Goal: Find specific page/section: Find specific page/section

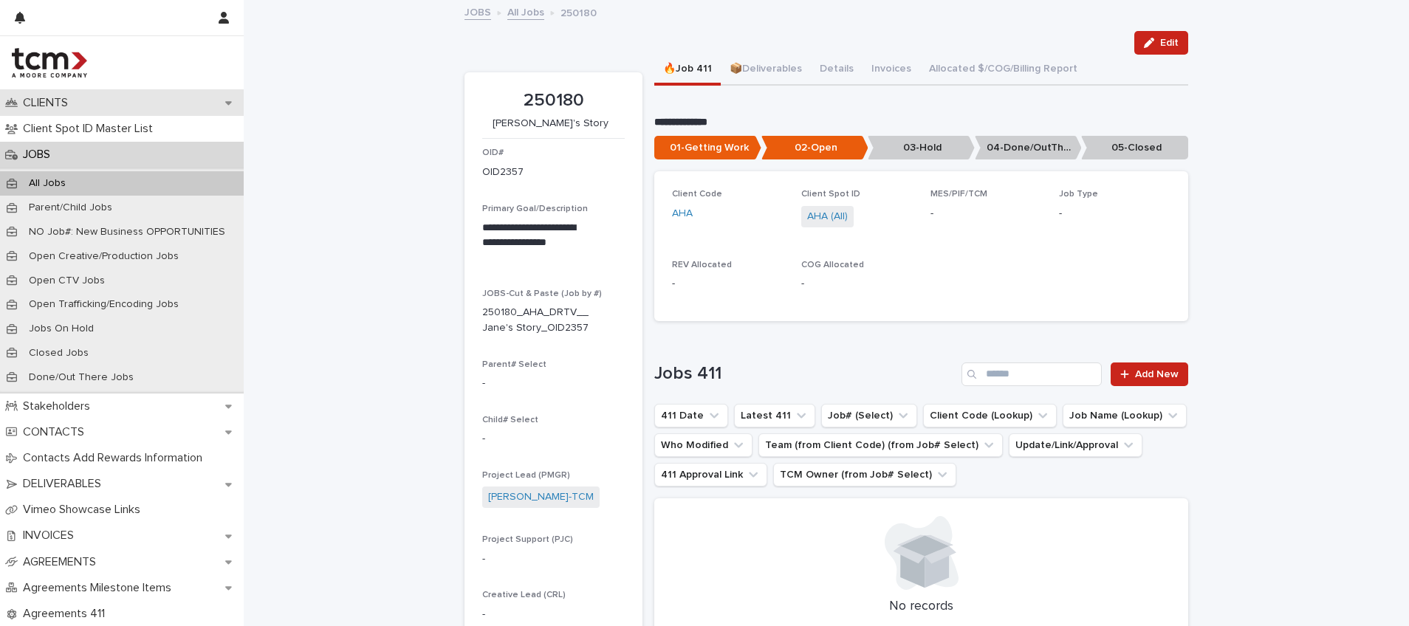
click at [74, 107] on p "CLIENTS" at bounding box center [48, 103] width 63 height 14
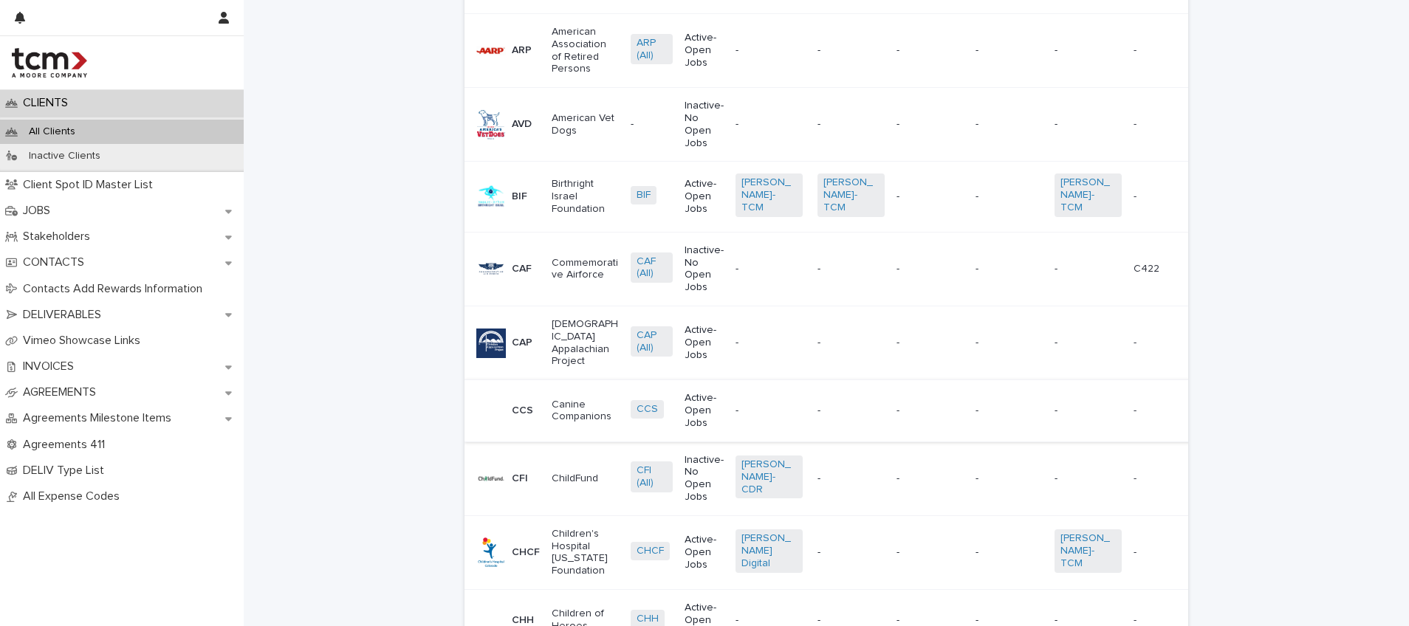
scroll to position [1898, 0]
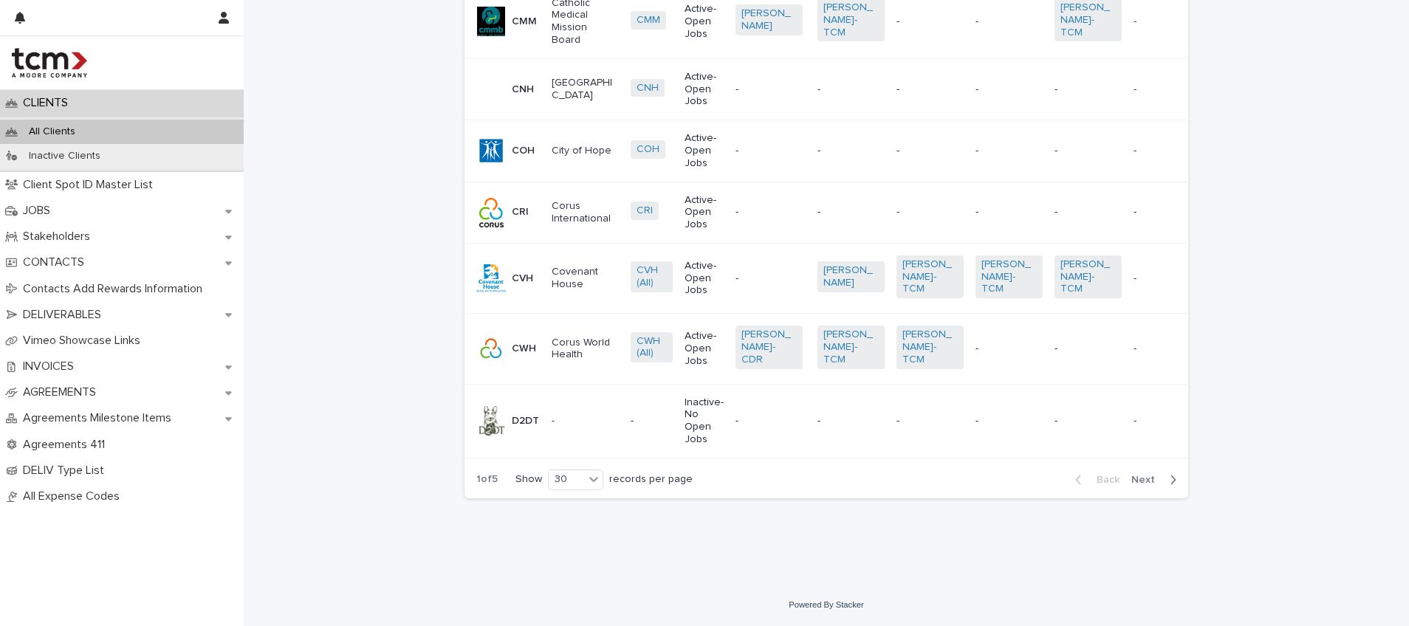
click at [1141, 485] on button "Next" at bounding box center [1156, 479] width 63 height 13
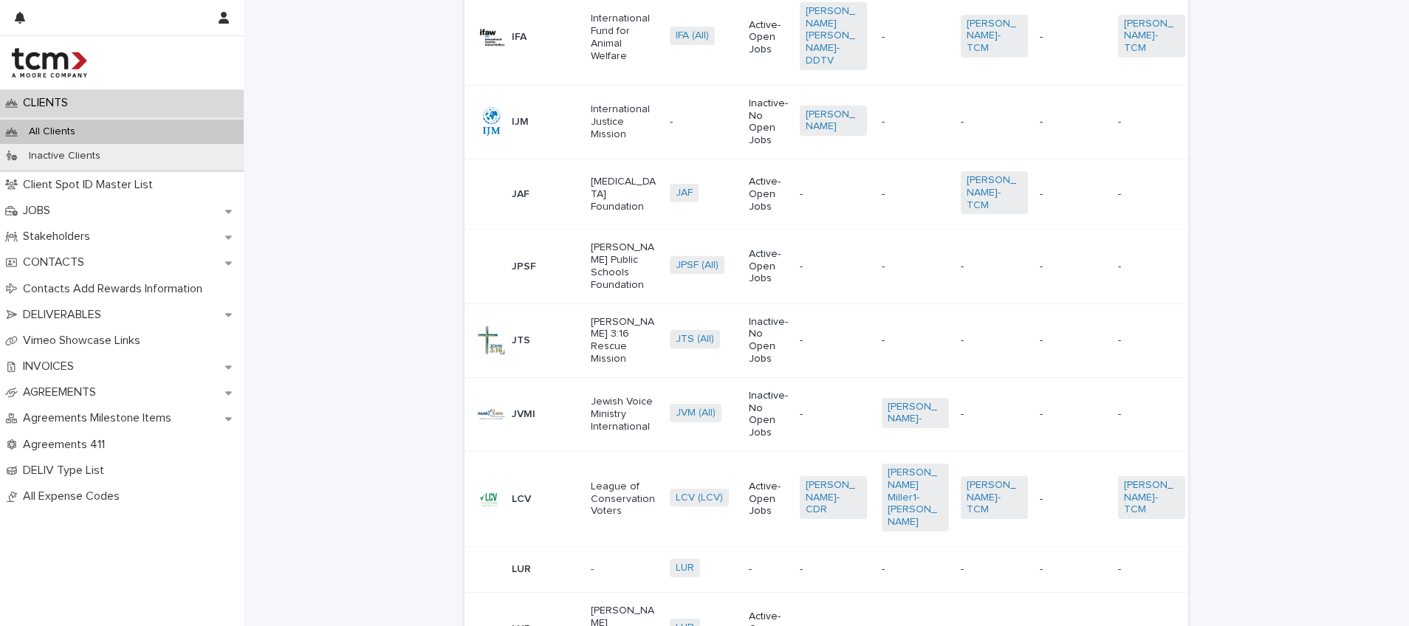
scroll to position [2059, 0]
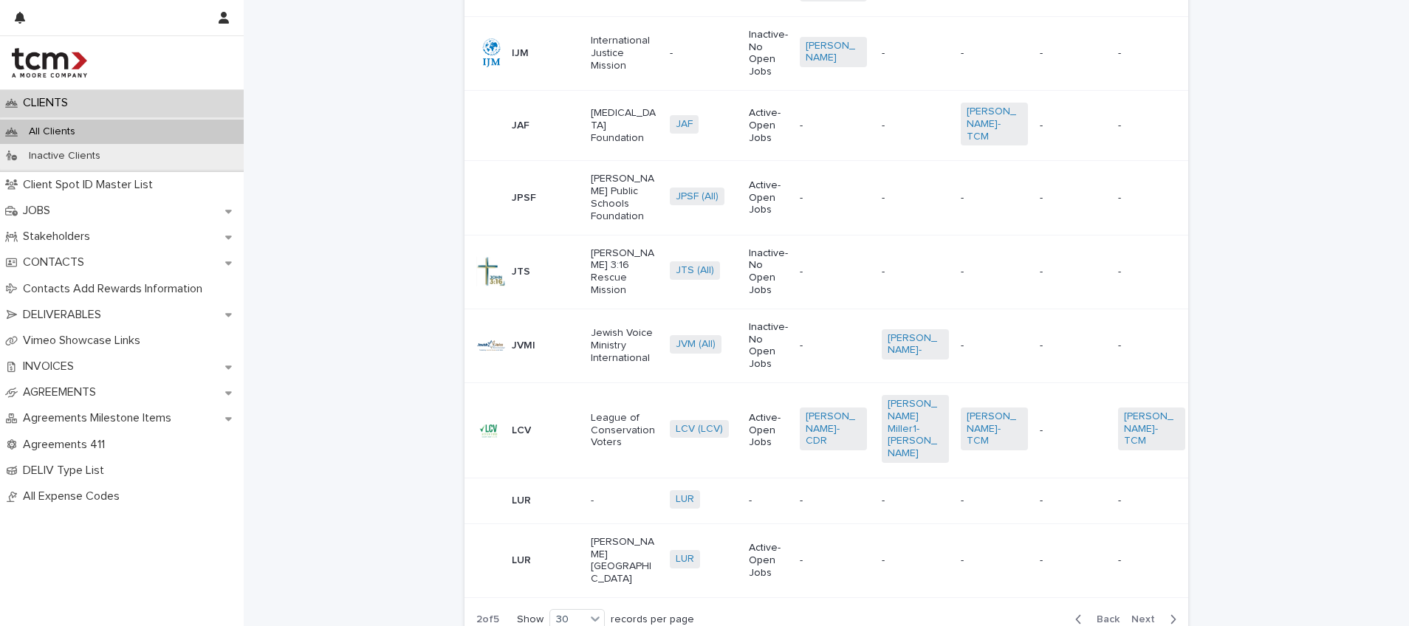
click at [1142, 614] on span "Next" at bounding box center [1147, 619] width 32 height 10
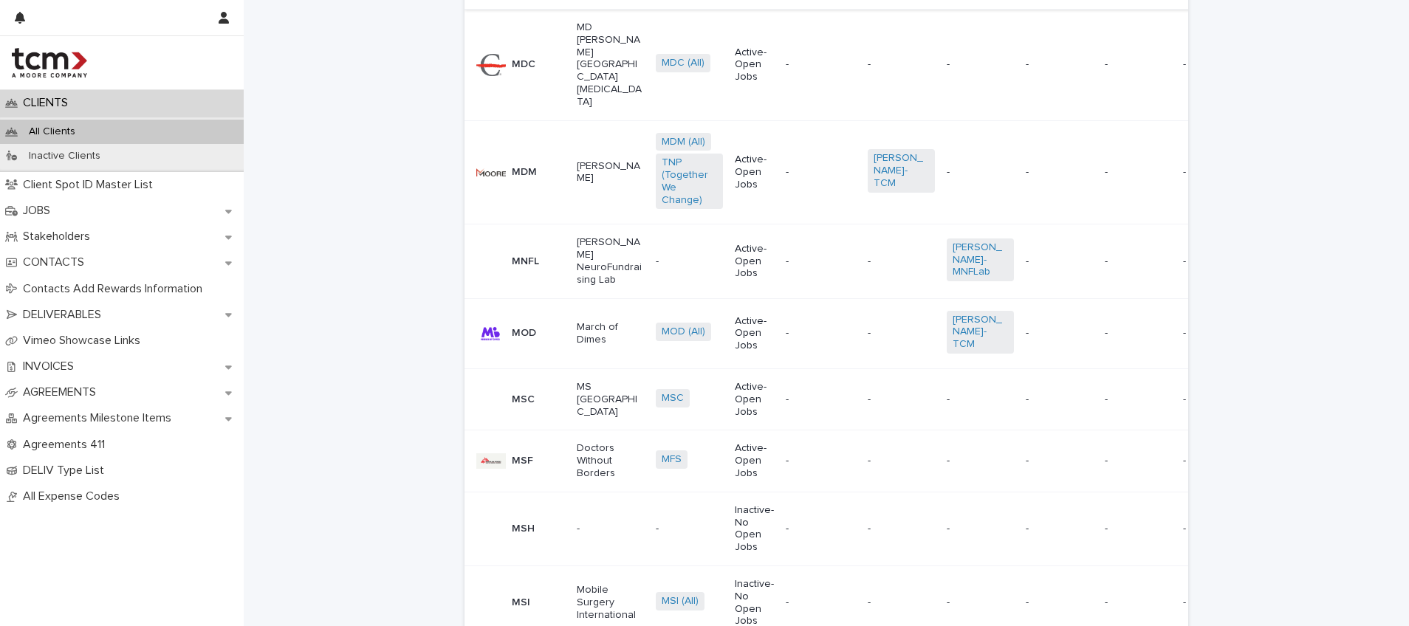
scroll to position [962, 0]
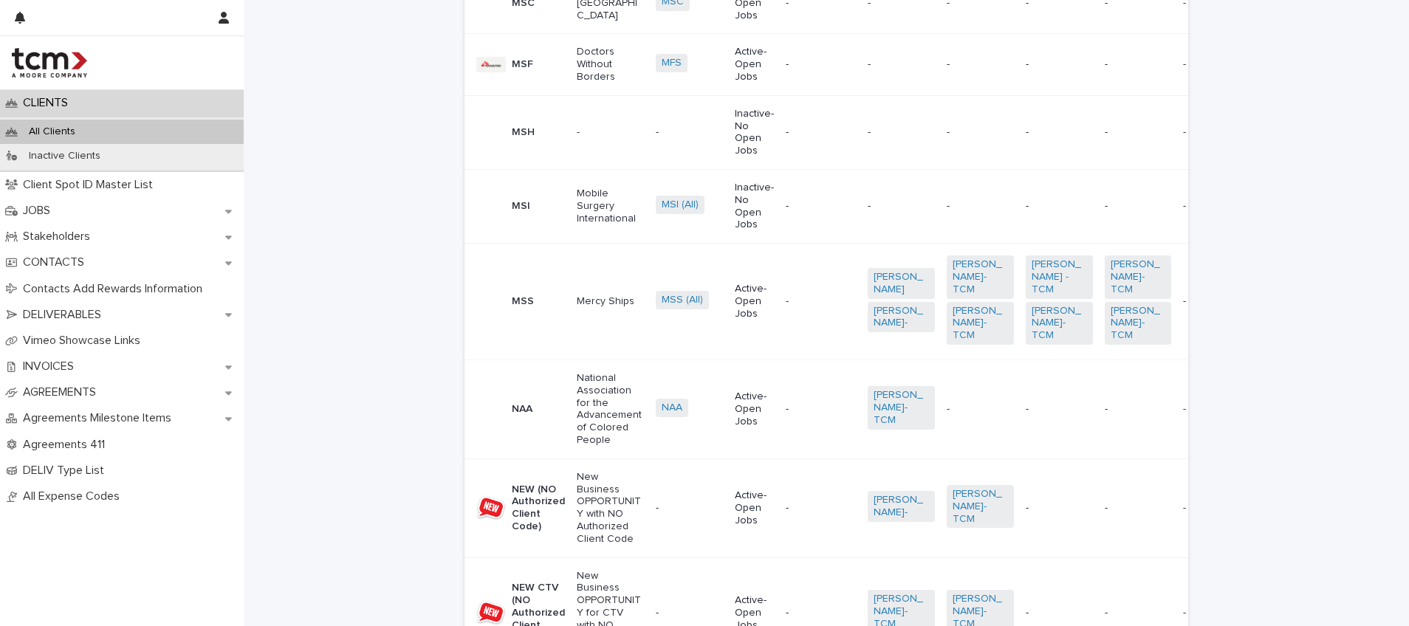
click at [786, 400] on div "-" at bounding box center [819, 408] width 67 height 16
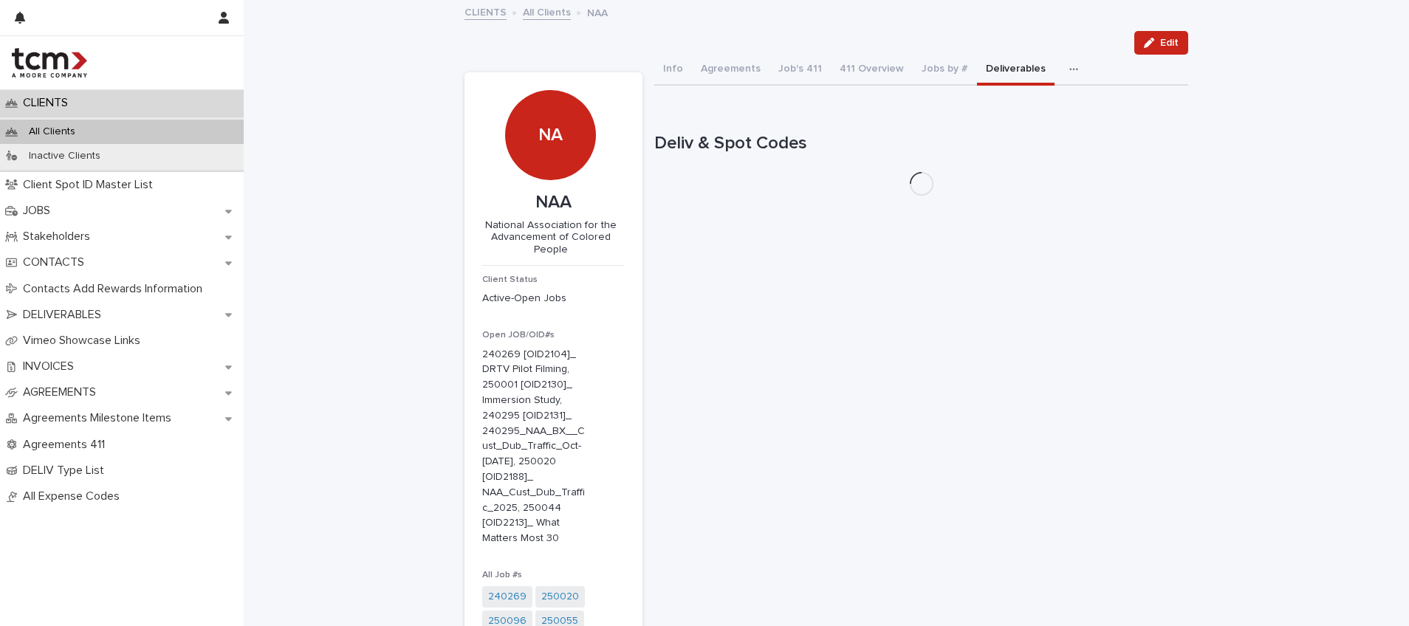
click at [987, 72] on button "Deliverables" at bounding box center [1016, 70] width 78 height 31
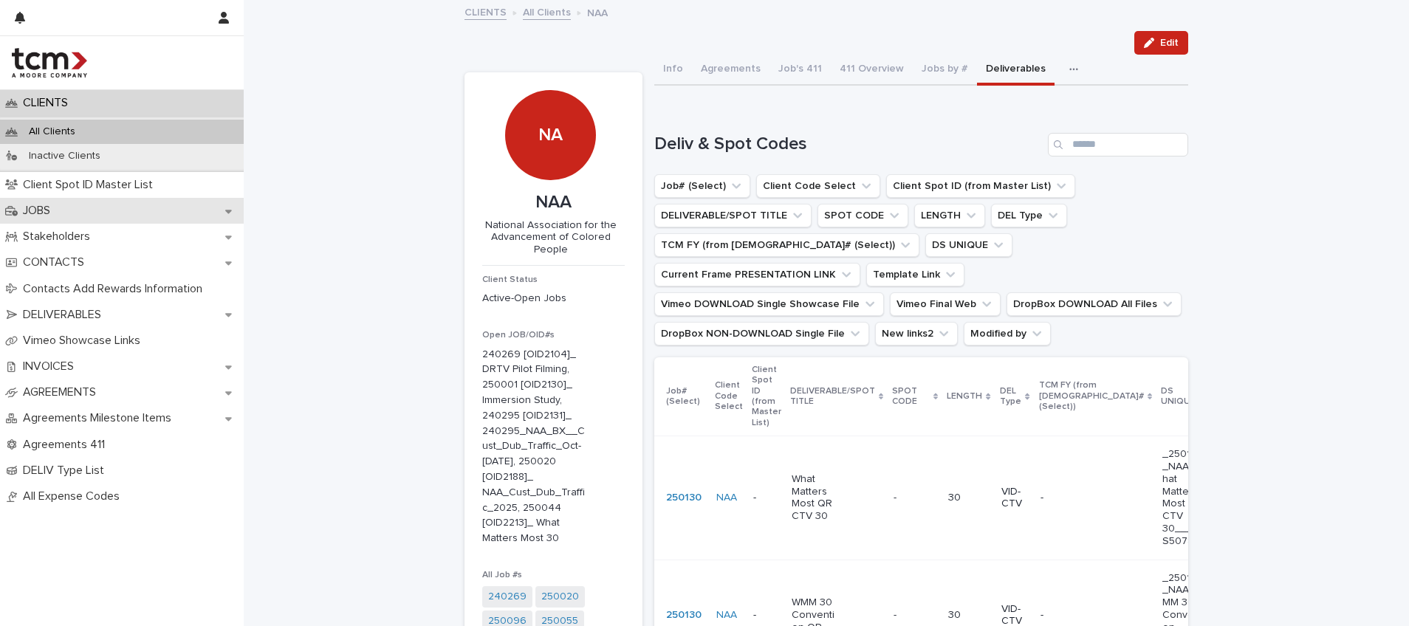
click at [60, 207] on p "JOBS" at bounding box center [39, 211] width 45 height 14
